Goal: Task Accomplishment & Management: Manage account settings

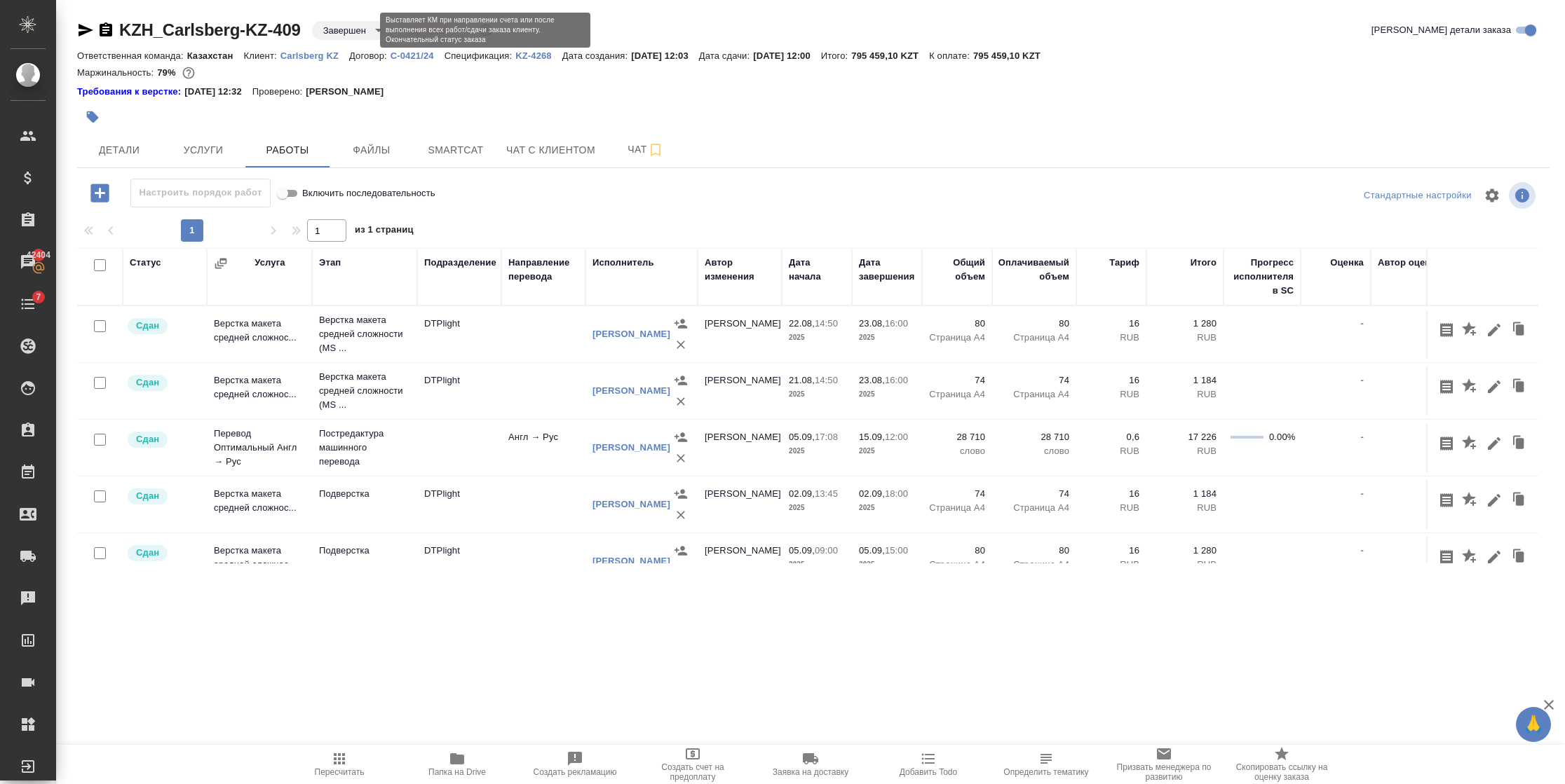
click at [363, 26] on body "🙏 .cls-1 fill:#fff; AWATERA Semenets Irina Клиенты Спецификации Заказы 42404 Ча…" at bounding box center [782, 392] width 1565 height 784
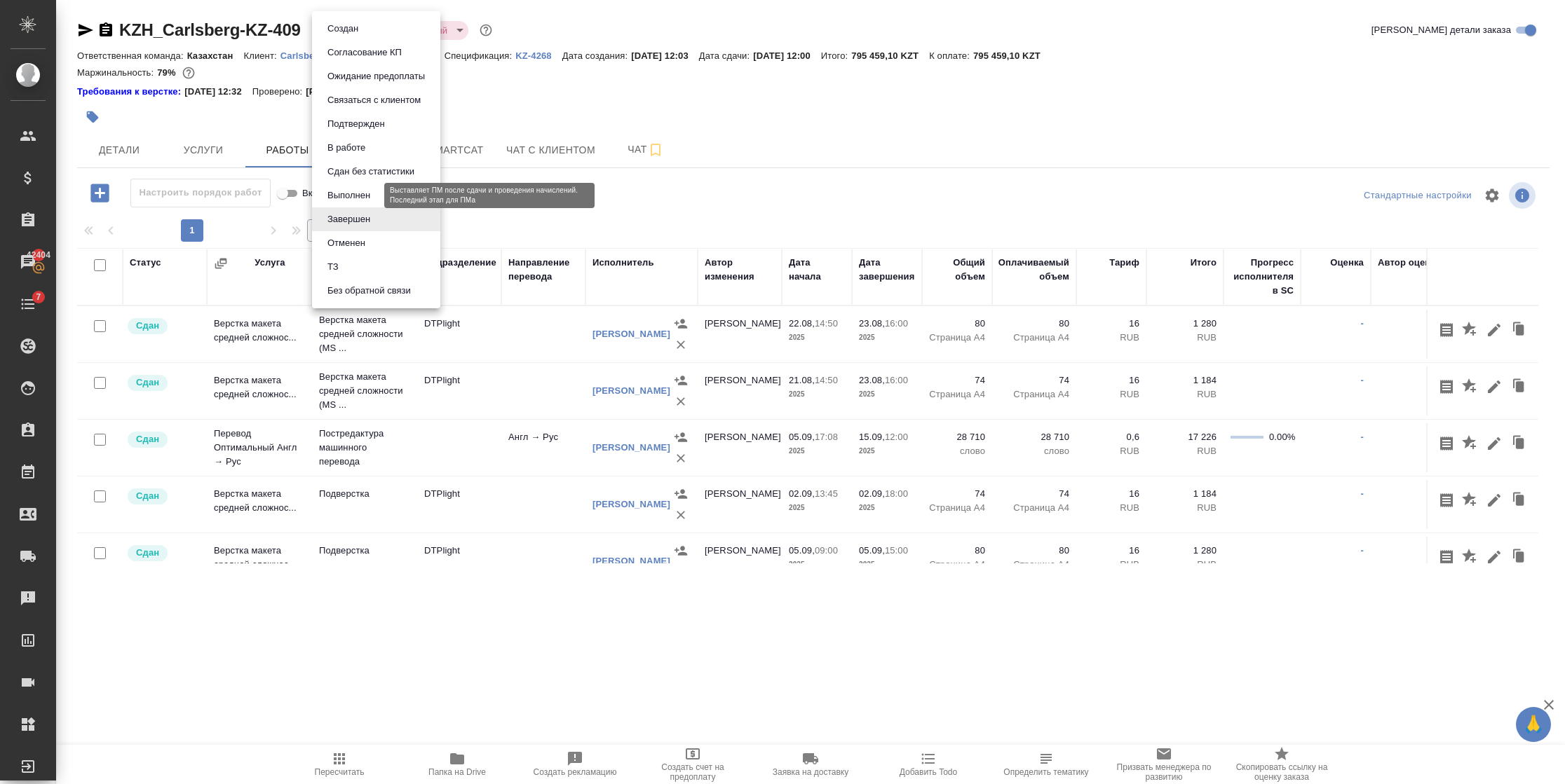
click at [347, 196] on button "Выполнен" at bounding box center [349, 195] width 51 height 15
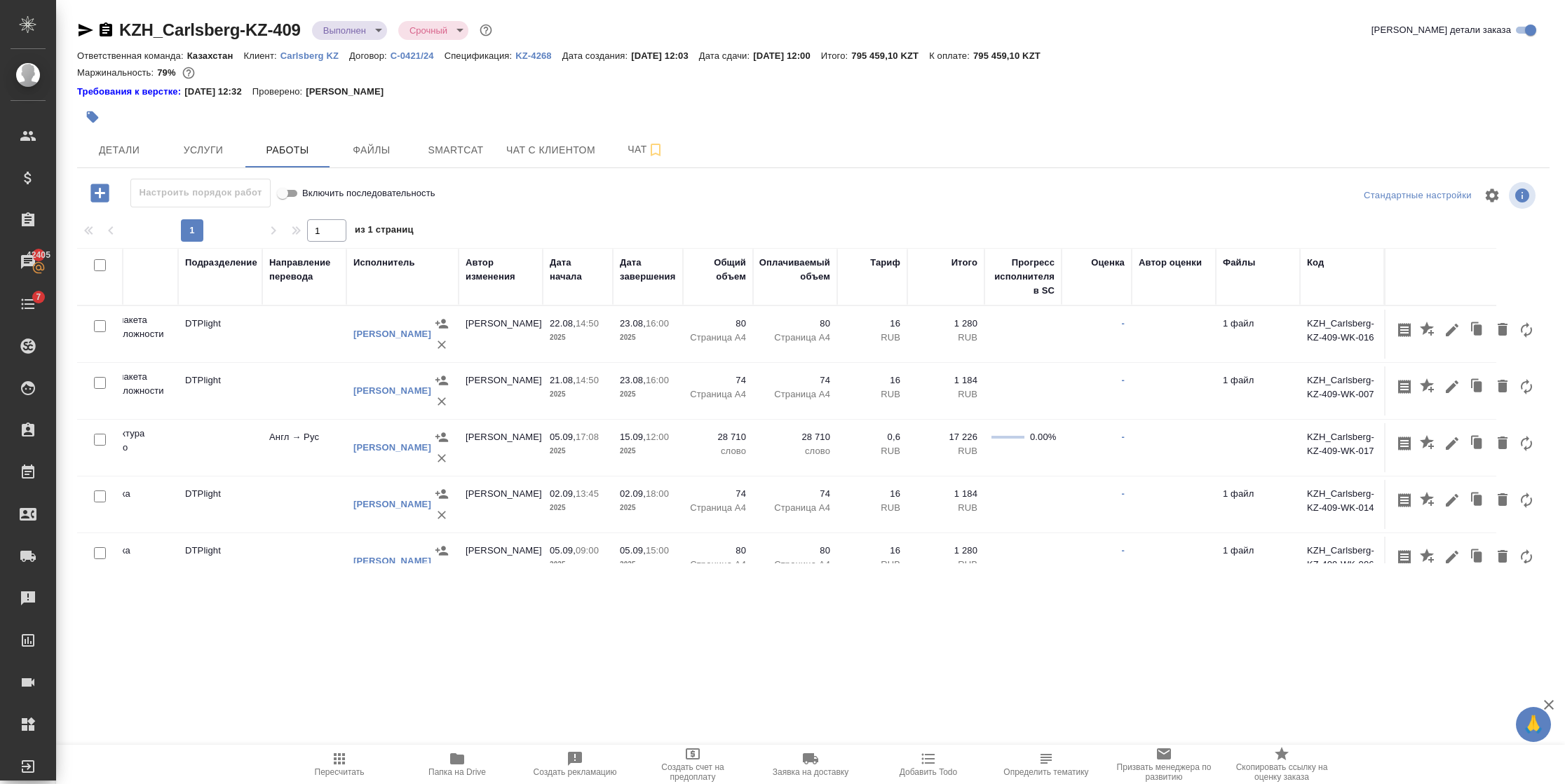
scroll to position [43, 254]
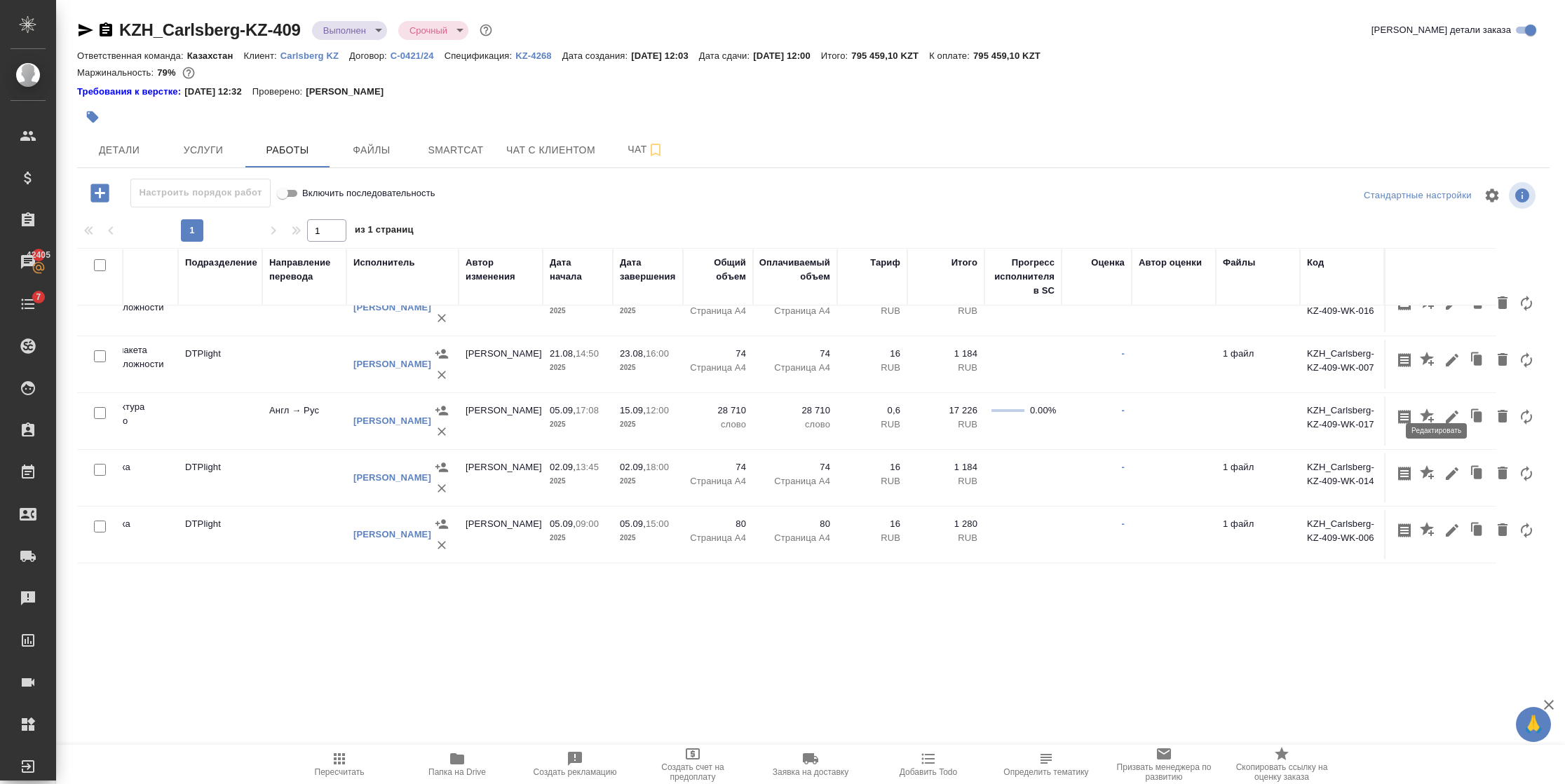
click at [1443, 409] on icon "button" at bounding box center [1451, 417] width 17 height 17
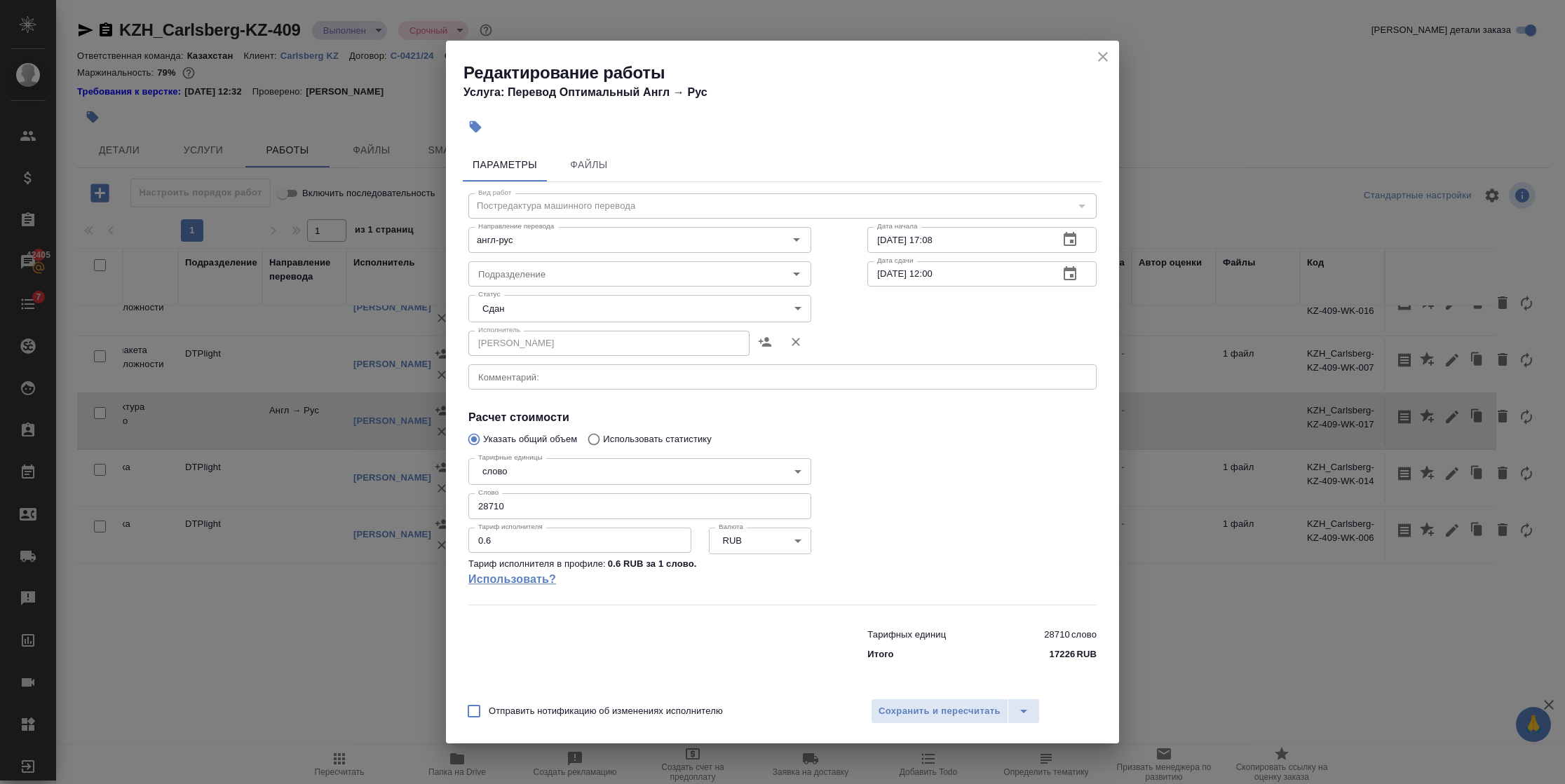
click at [531, 583] on link "Использовать?" at bounding box center [640, 579] width 343 height 17
click at [554, 558] on p "Тариф исполнителя в профиле:" at bounding box center [537, 563] width 137 height 14
click at [548, 543] on input "0.6" at bounding box center [580, 540] width 223 height 25
drag, startPoint x: 500, startPoint y: 538, endPoint x: 462, endPoint y: 539, distance: 38.0
click at [462, 539] on div "Параметры Файлы Вид работ Постредактура машинного перевода Вид работ Направлени…" at bounding box center [782, 417] width 673 height 548
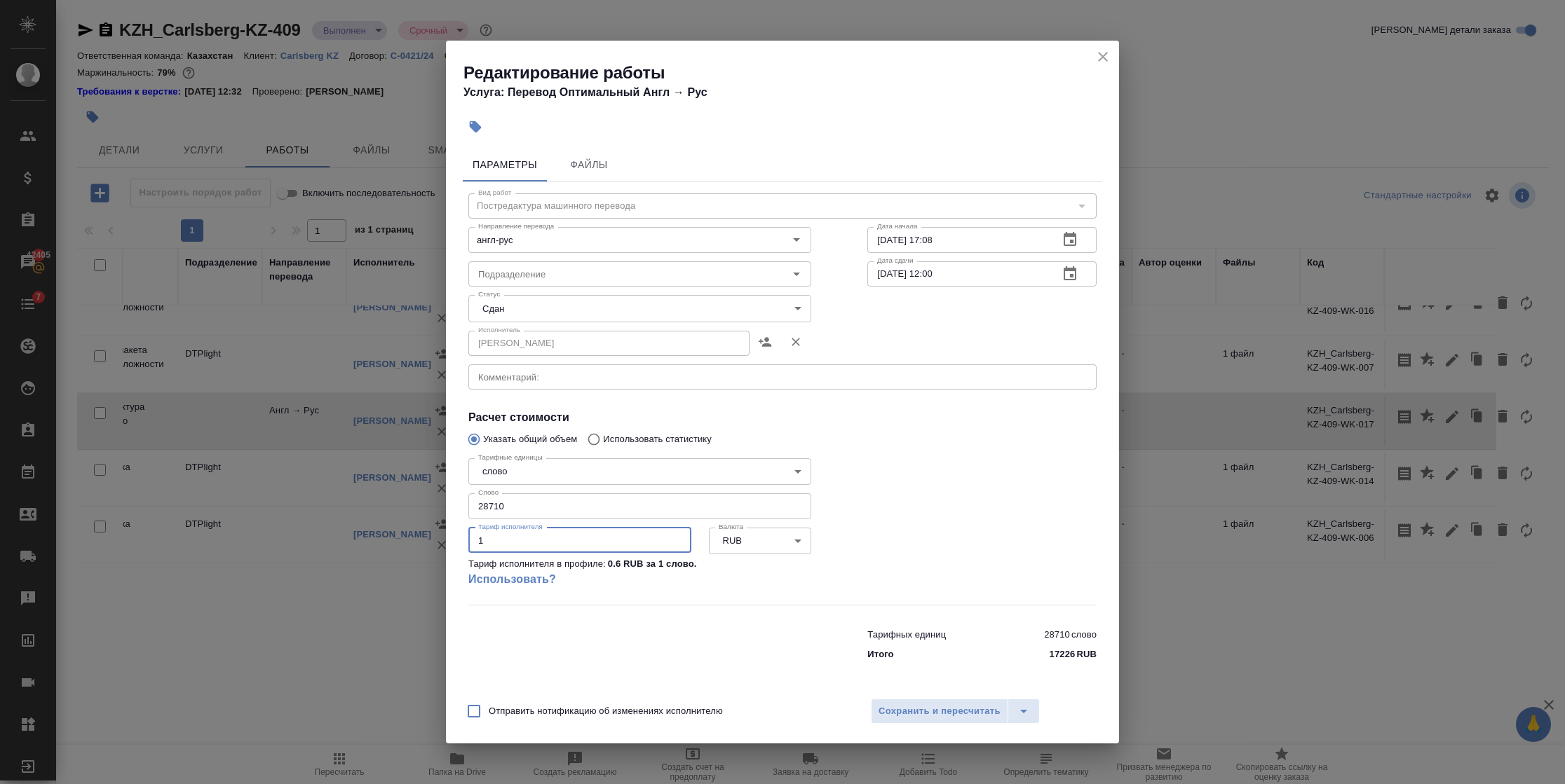
type input "1"
click at [696, 614] on div at bounding box center [640, 642] width 399 height 56
click at [1114, 51] on div "Редактирование работы Услуга: Перевод Оптимальный Англ → Рус" at bounding box center [782, 76] width 673 height 71
click at [1108, 54] on icon "close" at bounding box center [1103, 56] width 17 height 17
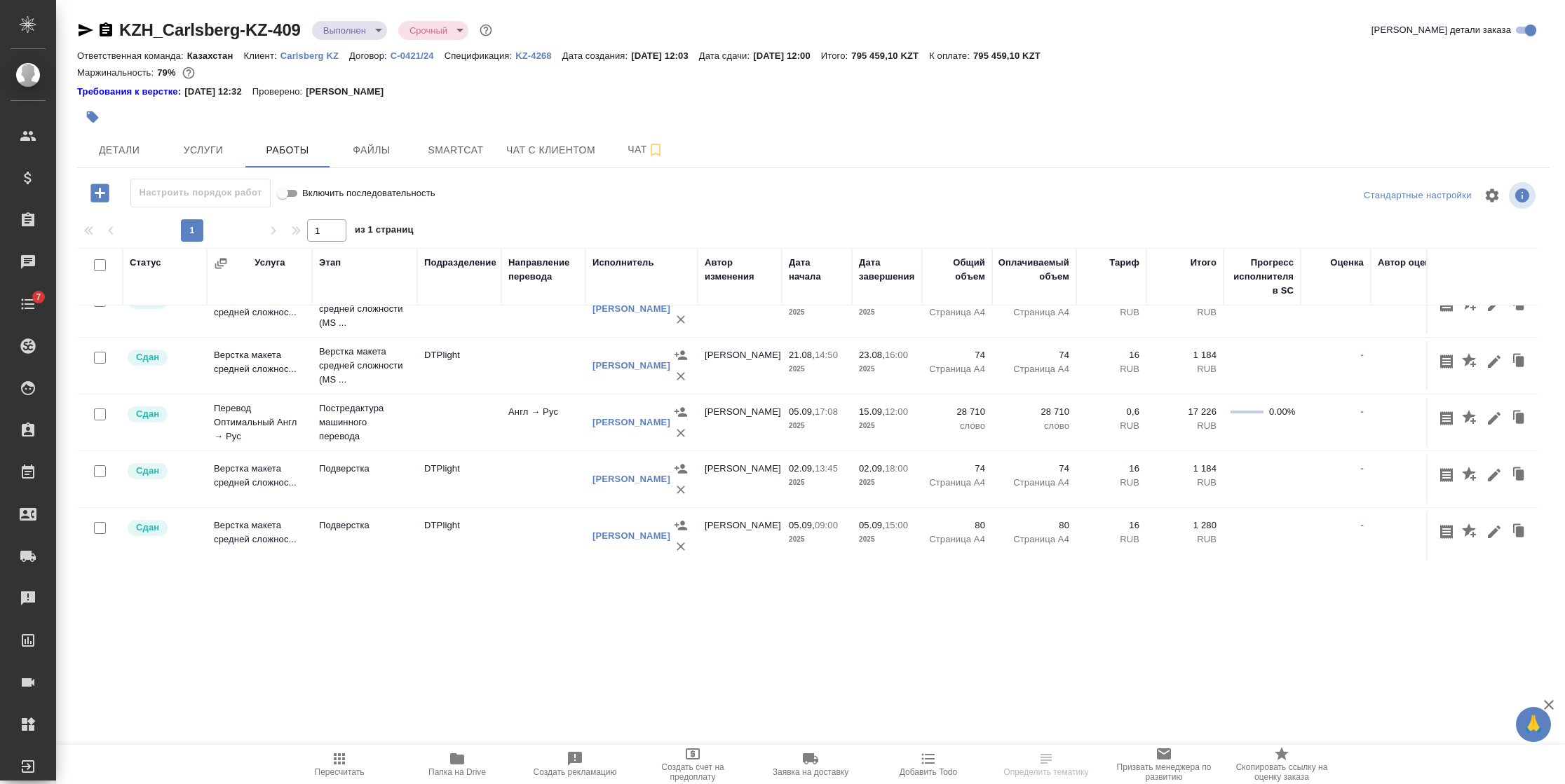
scroll to position [43, 0]
click at [467, 143] on span "Smartcat" at bounding box center [455, 150] width 67 height 17
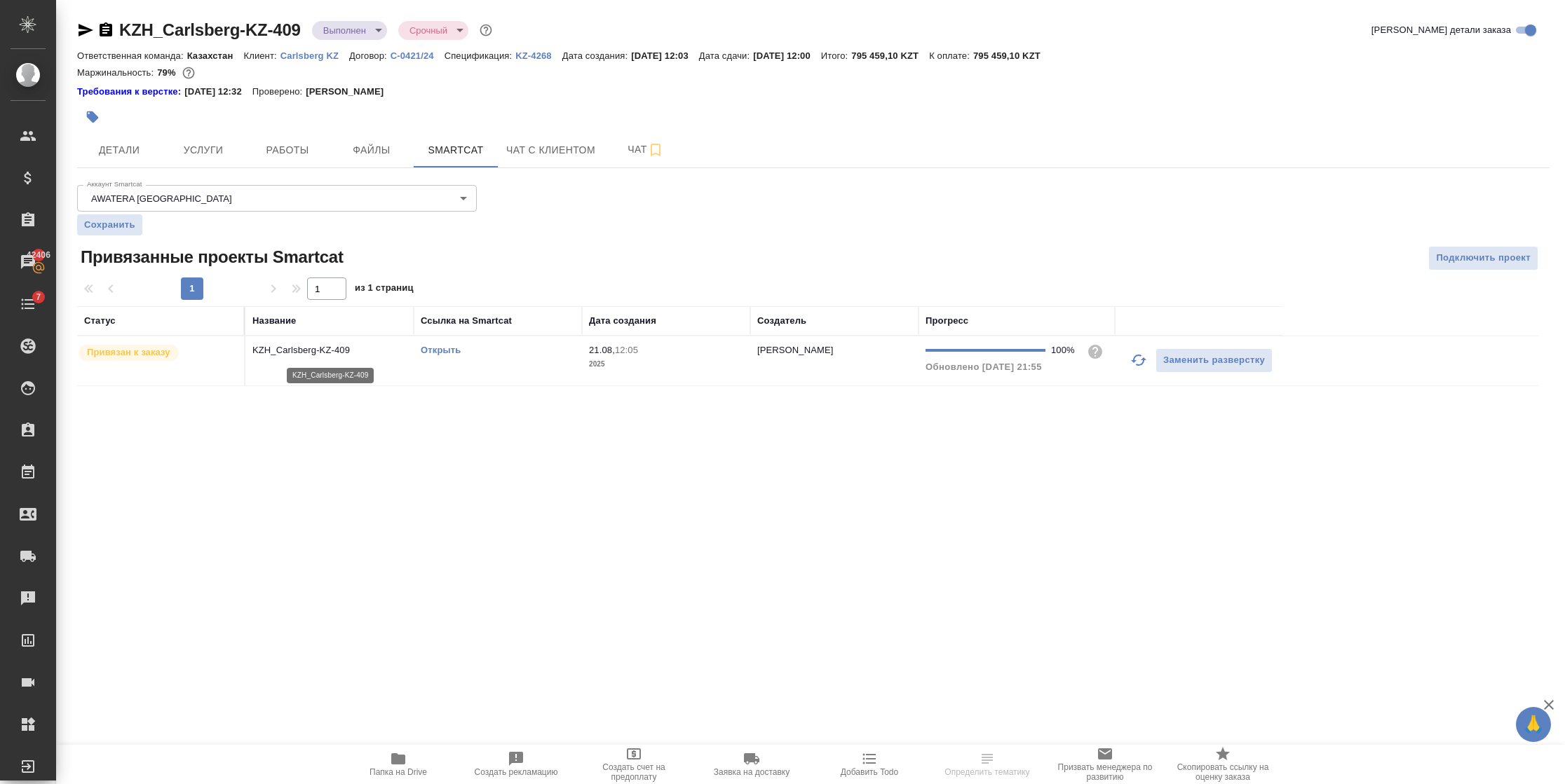
click at [289, 353] on p "KZH_Carlsberg-KZ-409" at bounding box center [329, 350] width 154 height 14
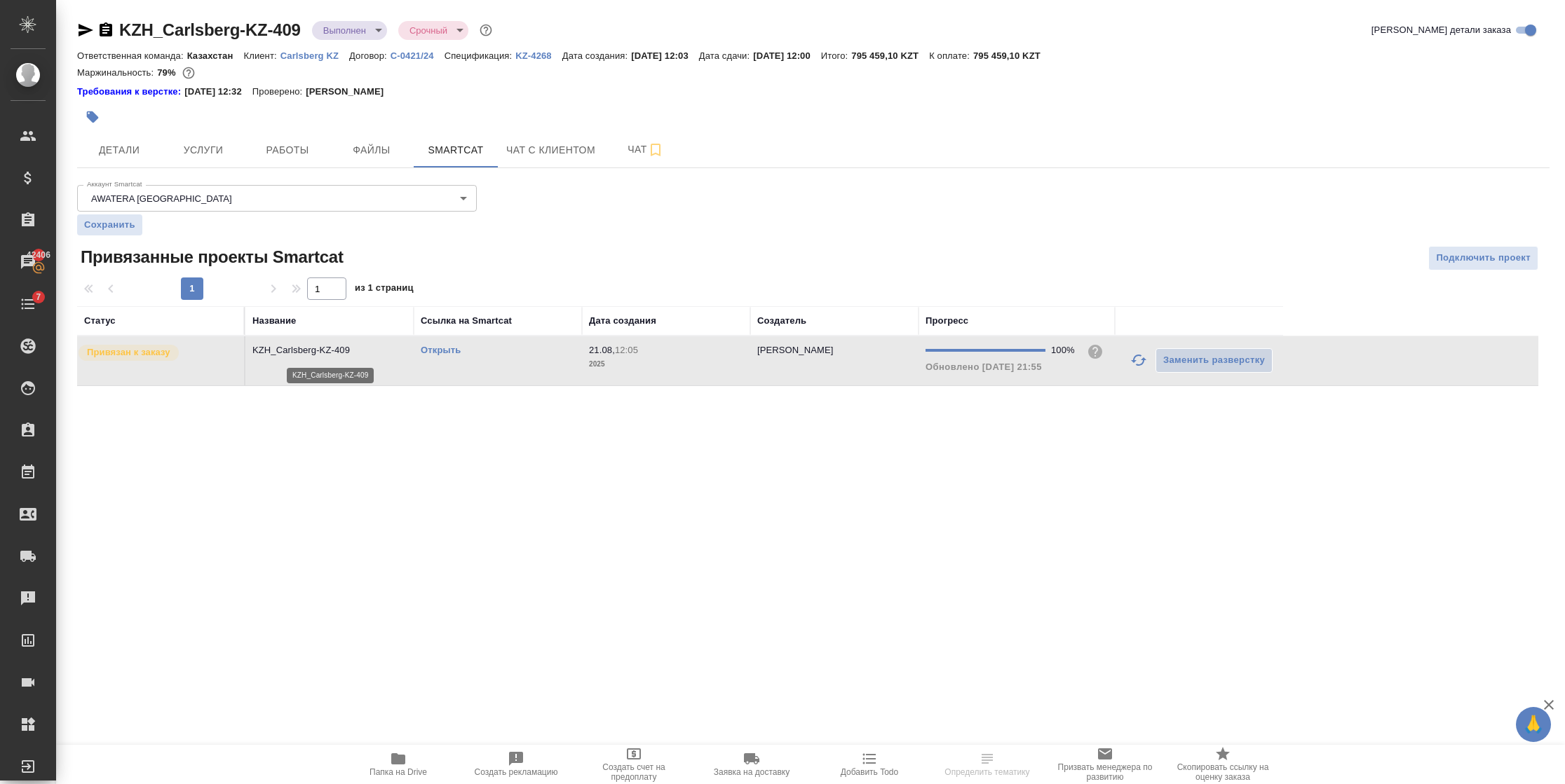
click at [289, 353] on p "KZH_Carlsberg-KZ-409" at bounding box center [329, 350] width 154 height 14
click at [268, 146] on span "Работы" at bounding box center [287, 150] width 67 height 17
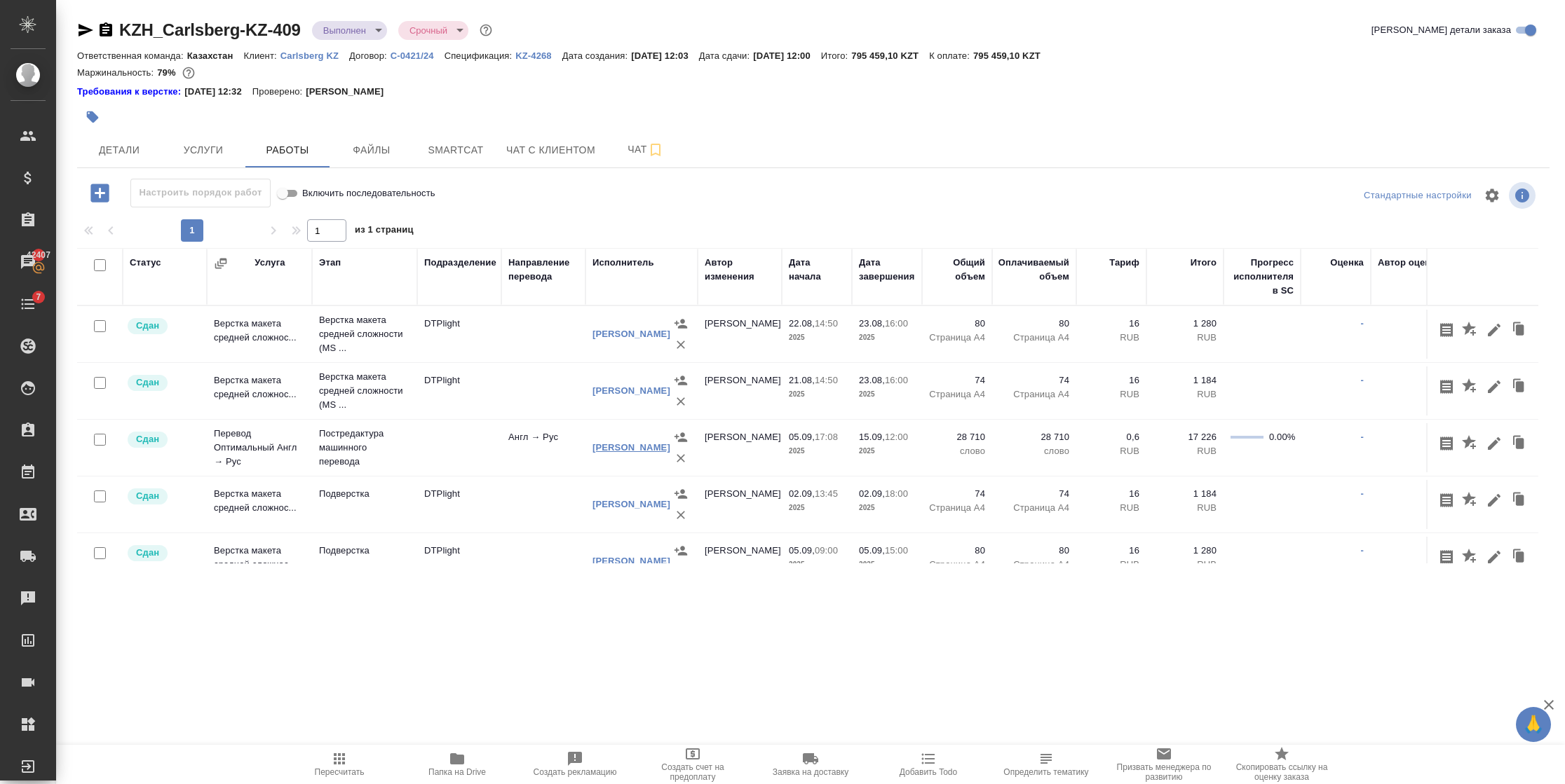
click at [617, 443] on link "[PERSON_NAME]" at bounding box center [632, 448] width 78 height 11
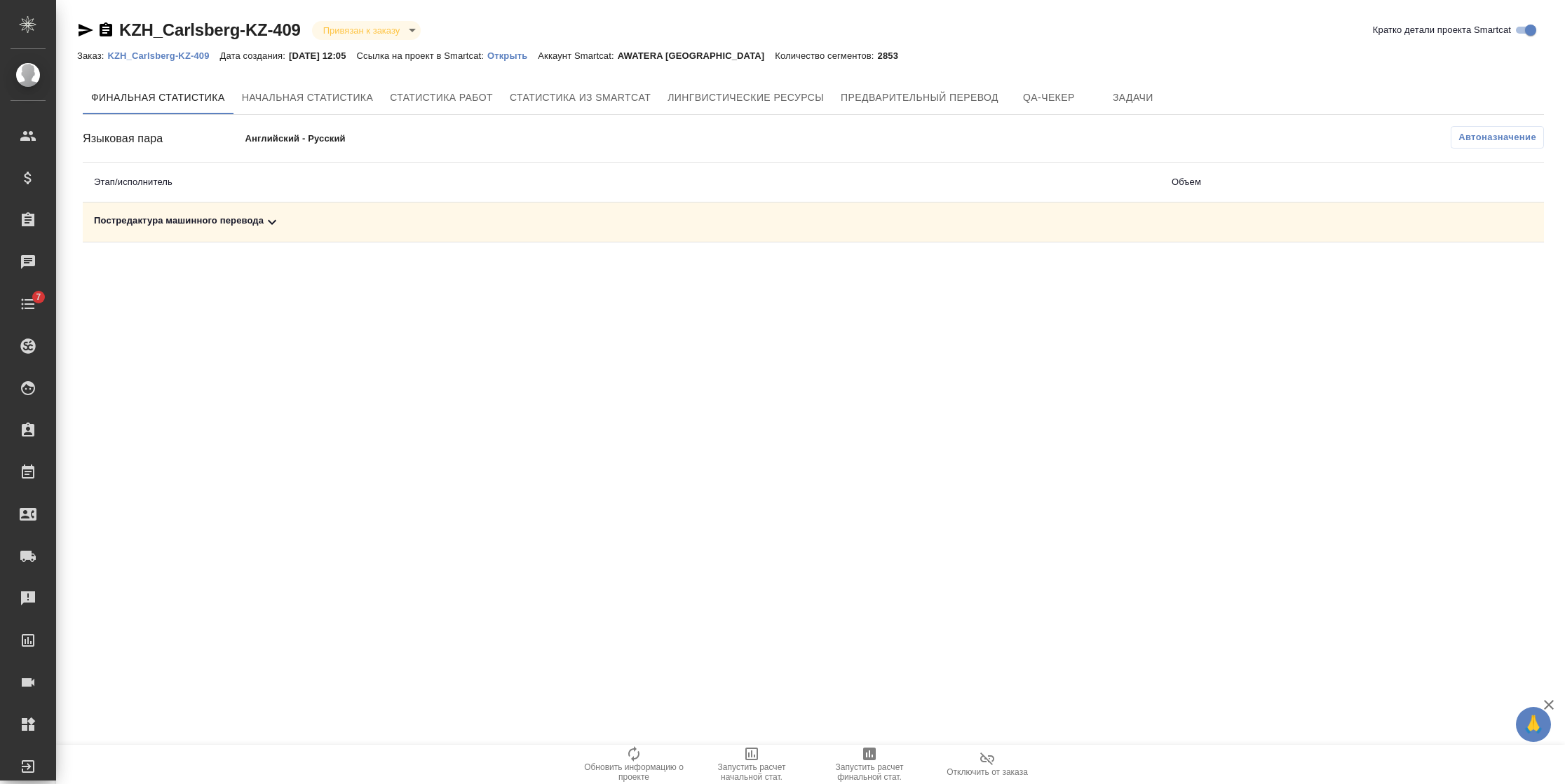
click at [280, 215] on icon at bounding box center [271, 222] width 17 height 17
click at [1438, 268] on button "button" at bounding box center [1449, 270] width 34 height 34
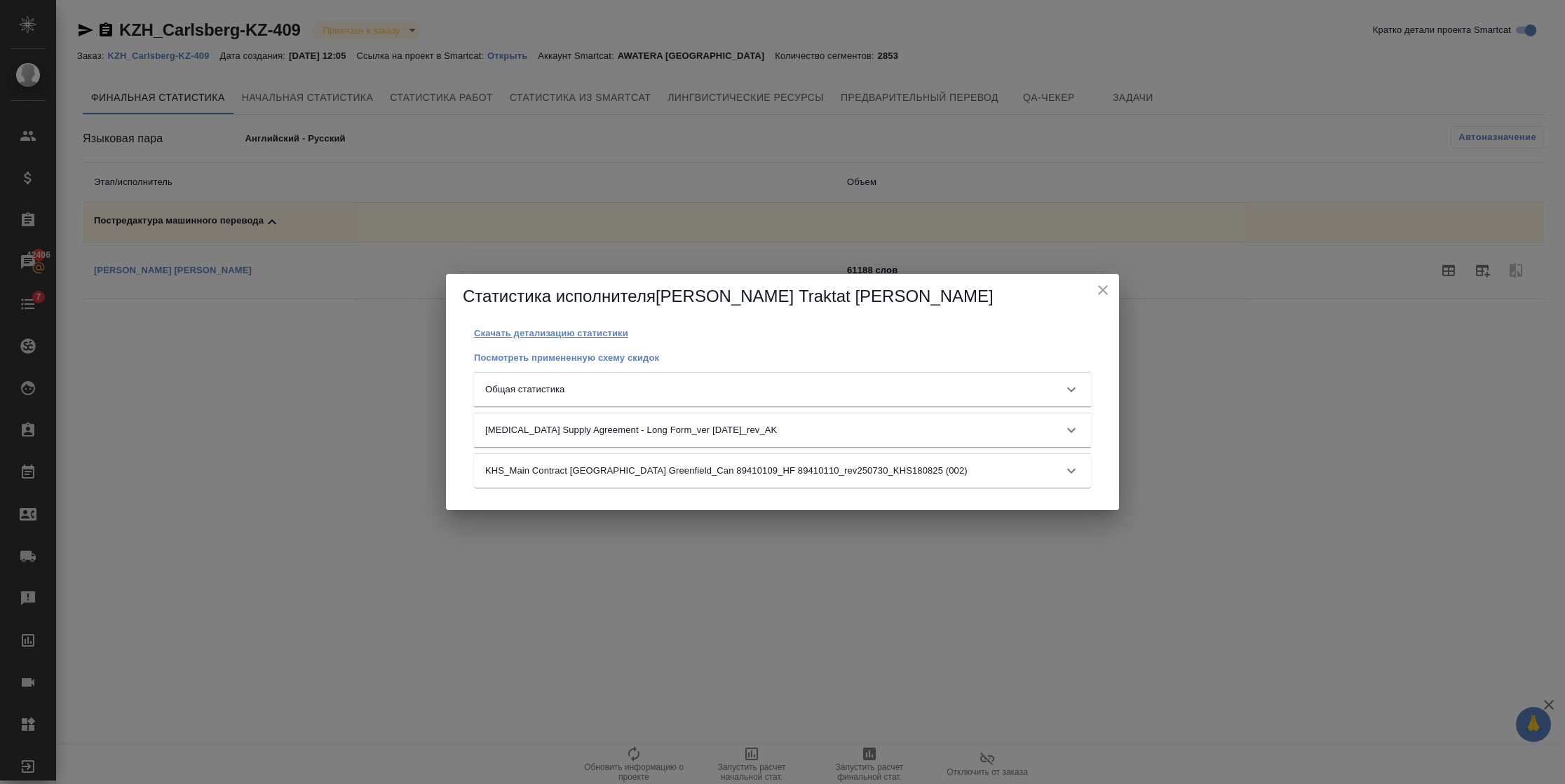
click at [582, 333] on p "Скачать детализацию статистики" at bounding box center [551, 333] width 154 height 11
click at [563, 394] on p "Общая статистика" at bounding box center [525, 390] width 80 height 14
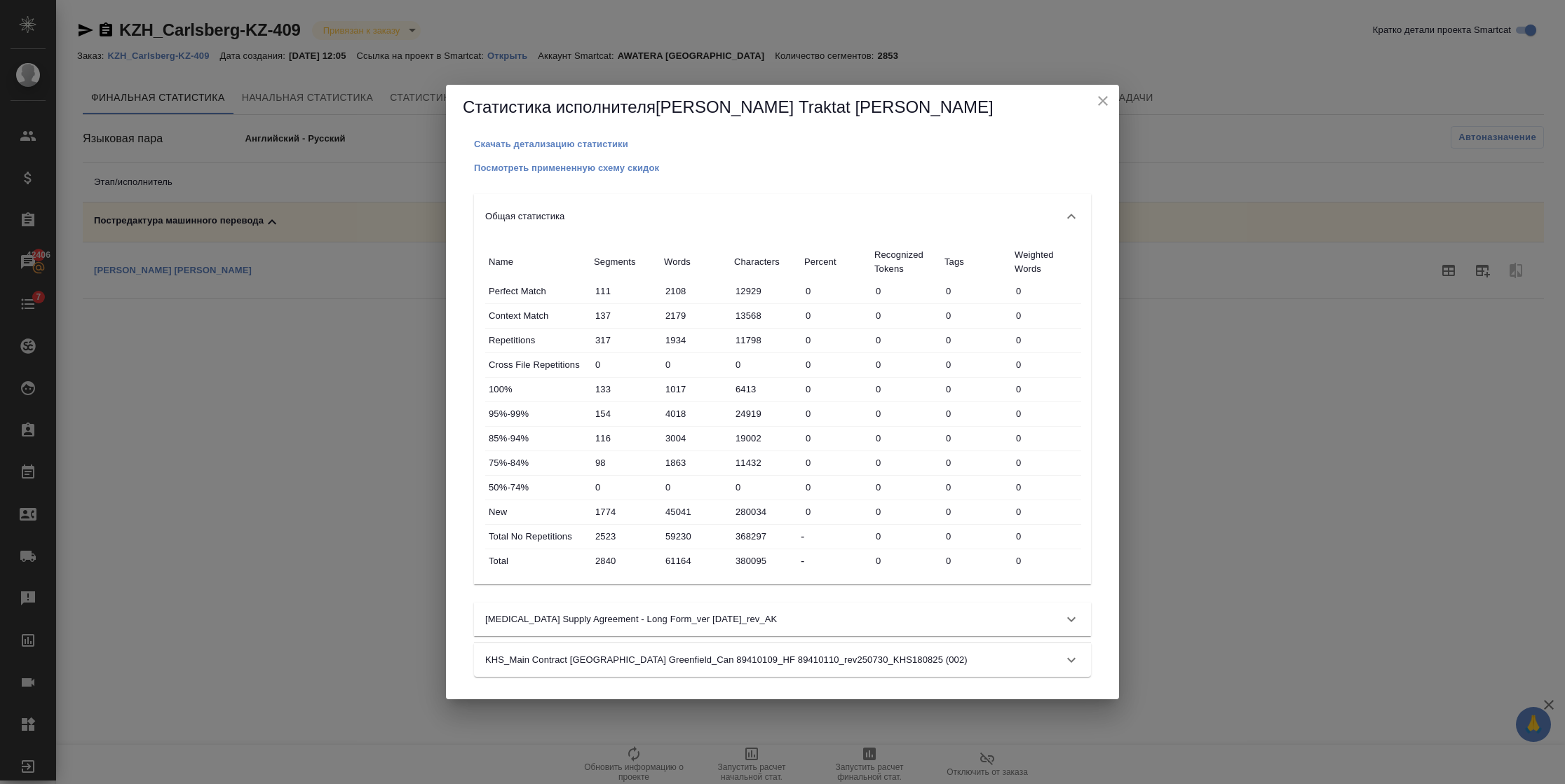
click at [1100, 100] on icon "close" at bounding box center [1103, 101] width 17 height 17
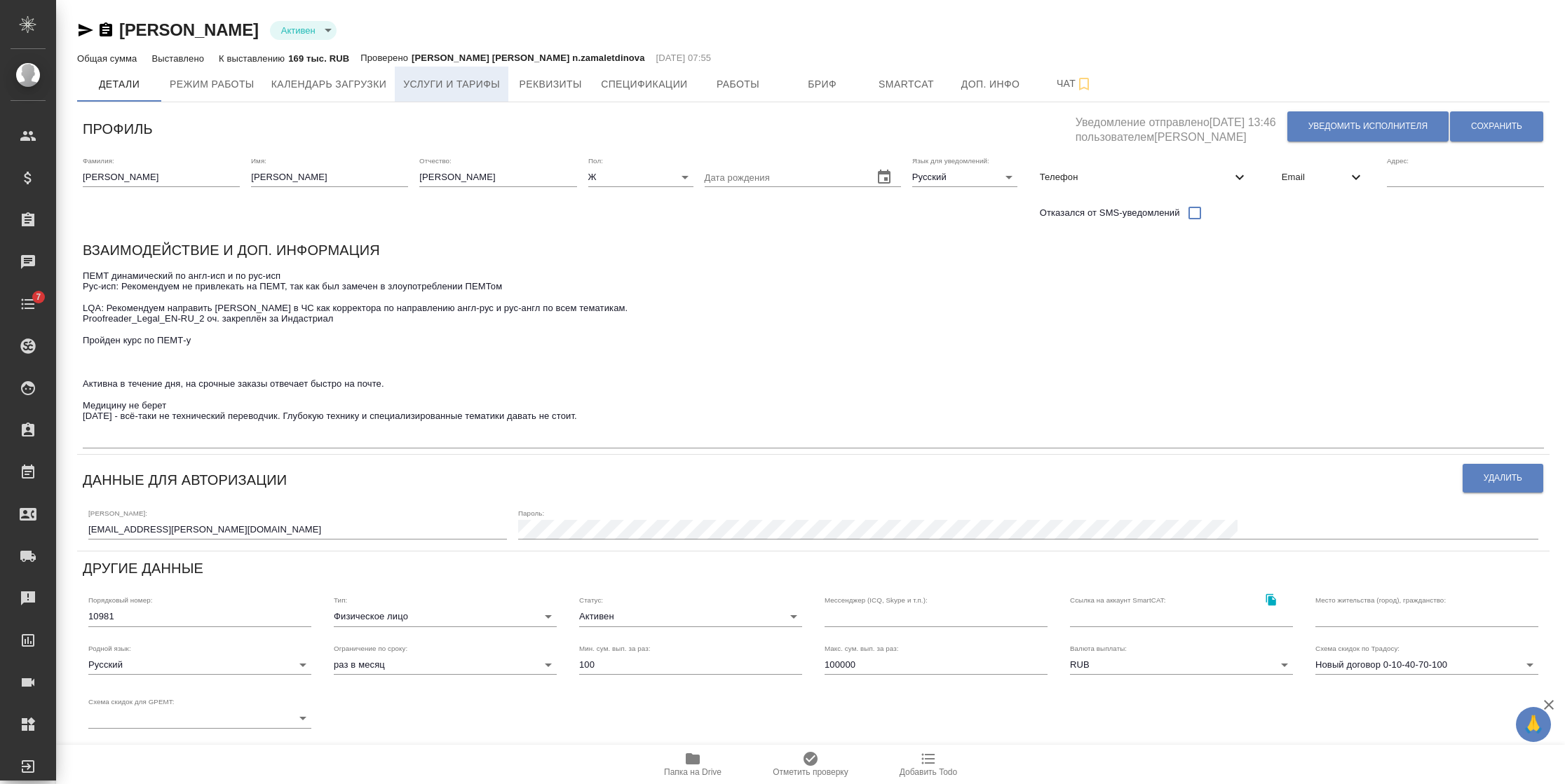
click at [457, 85] on span "Услуги и тарифы" at bounding box center [451, 85] width 97 height 17
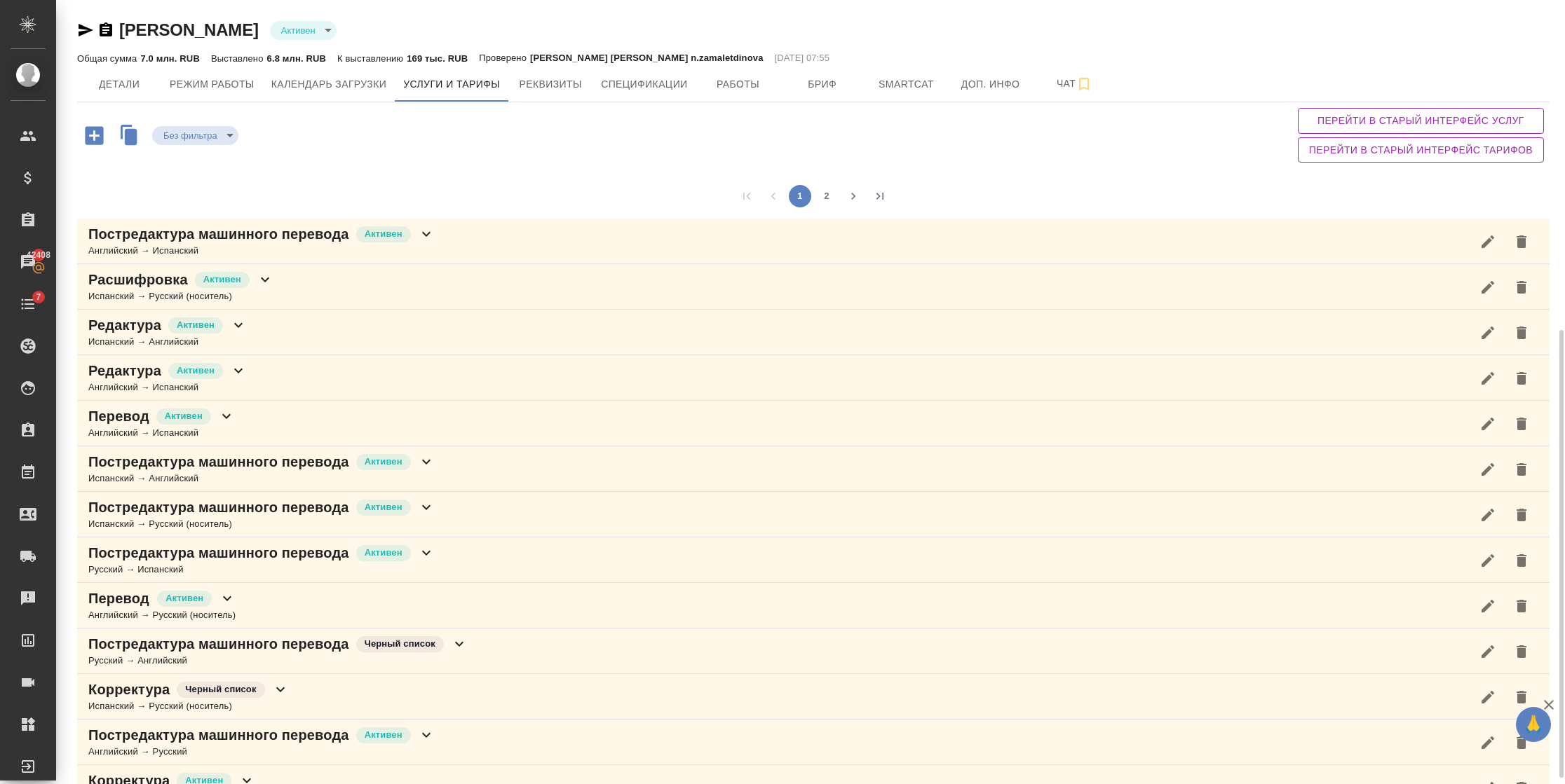
scroll to position [315, 0]
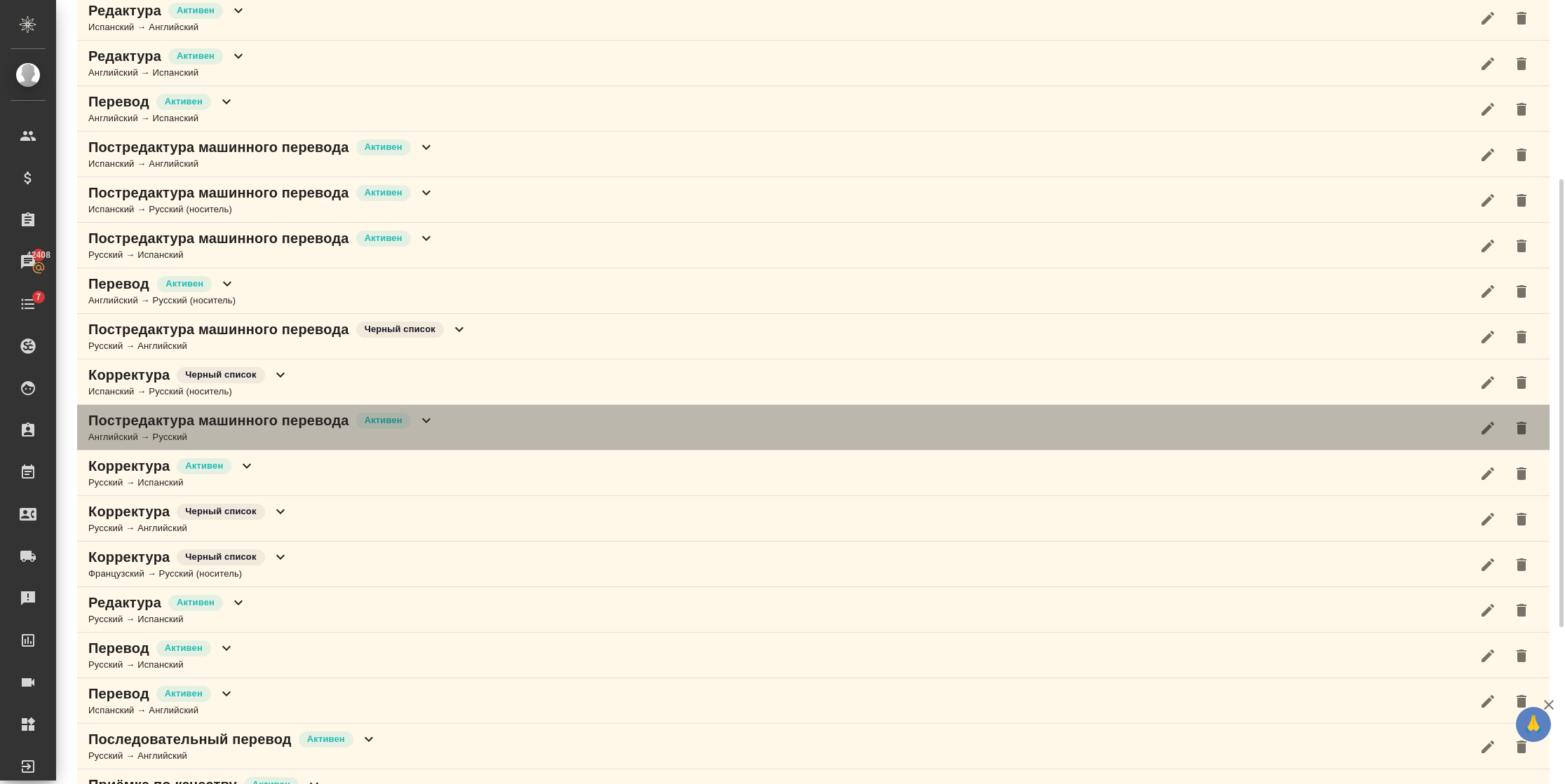
click at [433, 419] on div "Постредактура машинного перевода Активен Английский → Русский" at bounding box center [813, 427] width 1472 height 46
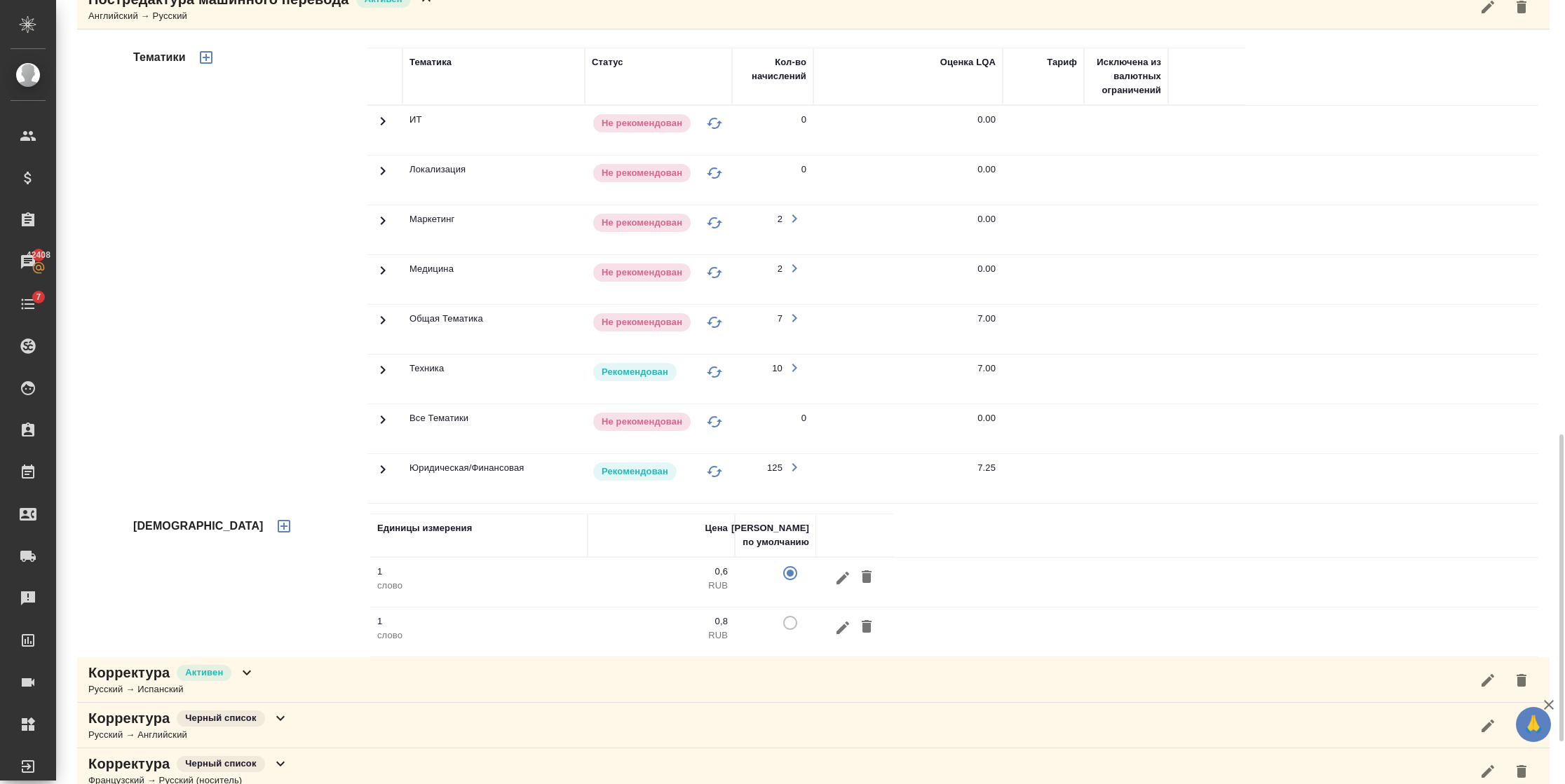
scroll to position [841, 0]
